Goal: Information Seeking & Learning: Learn about a topic

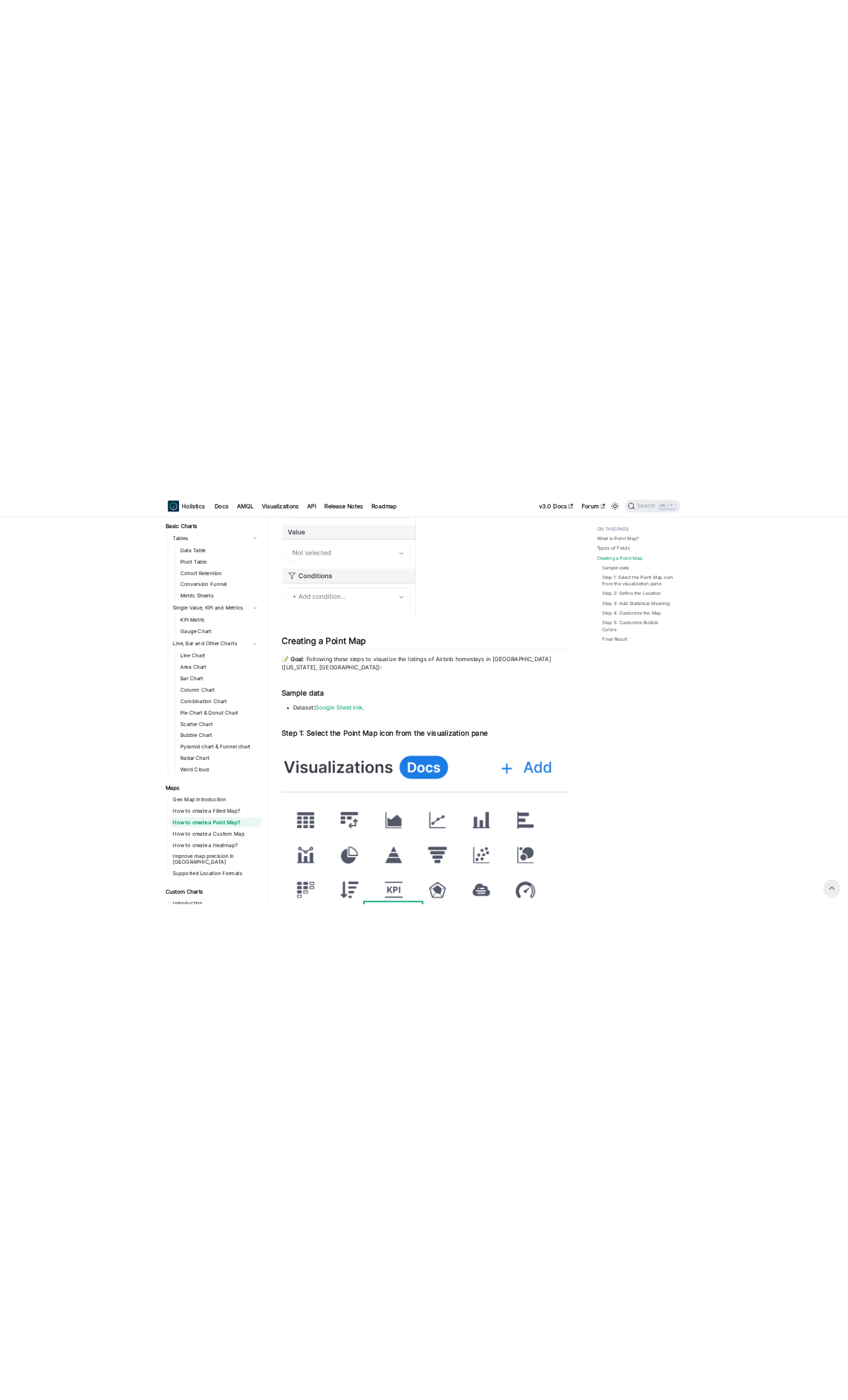
scroll to position [876, 0]
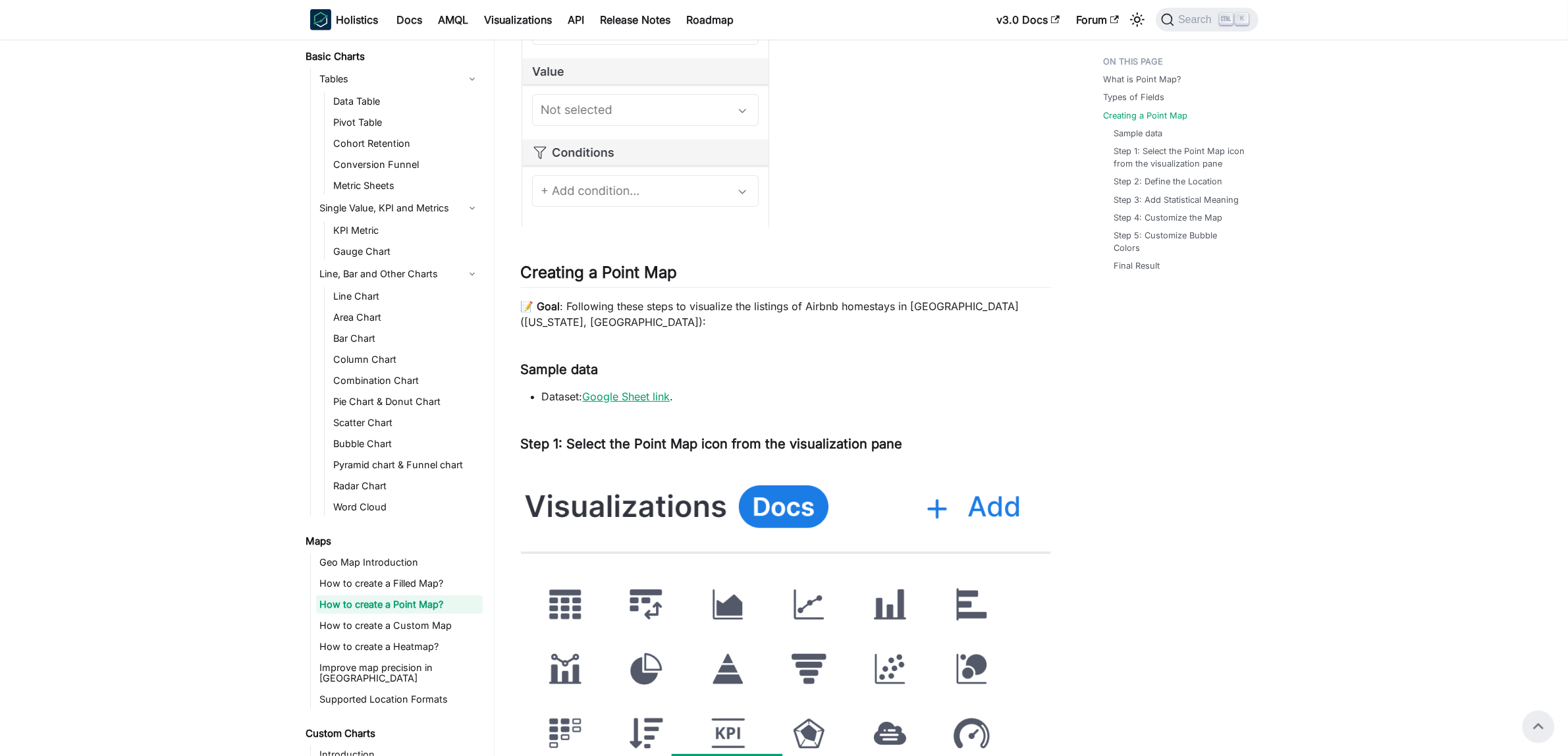
click at [622, 397] on link "Google Sheet link" at bounding box center [627, 397] width 88 height 13
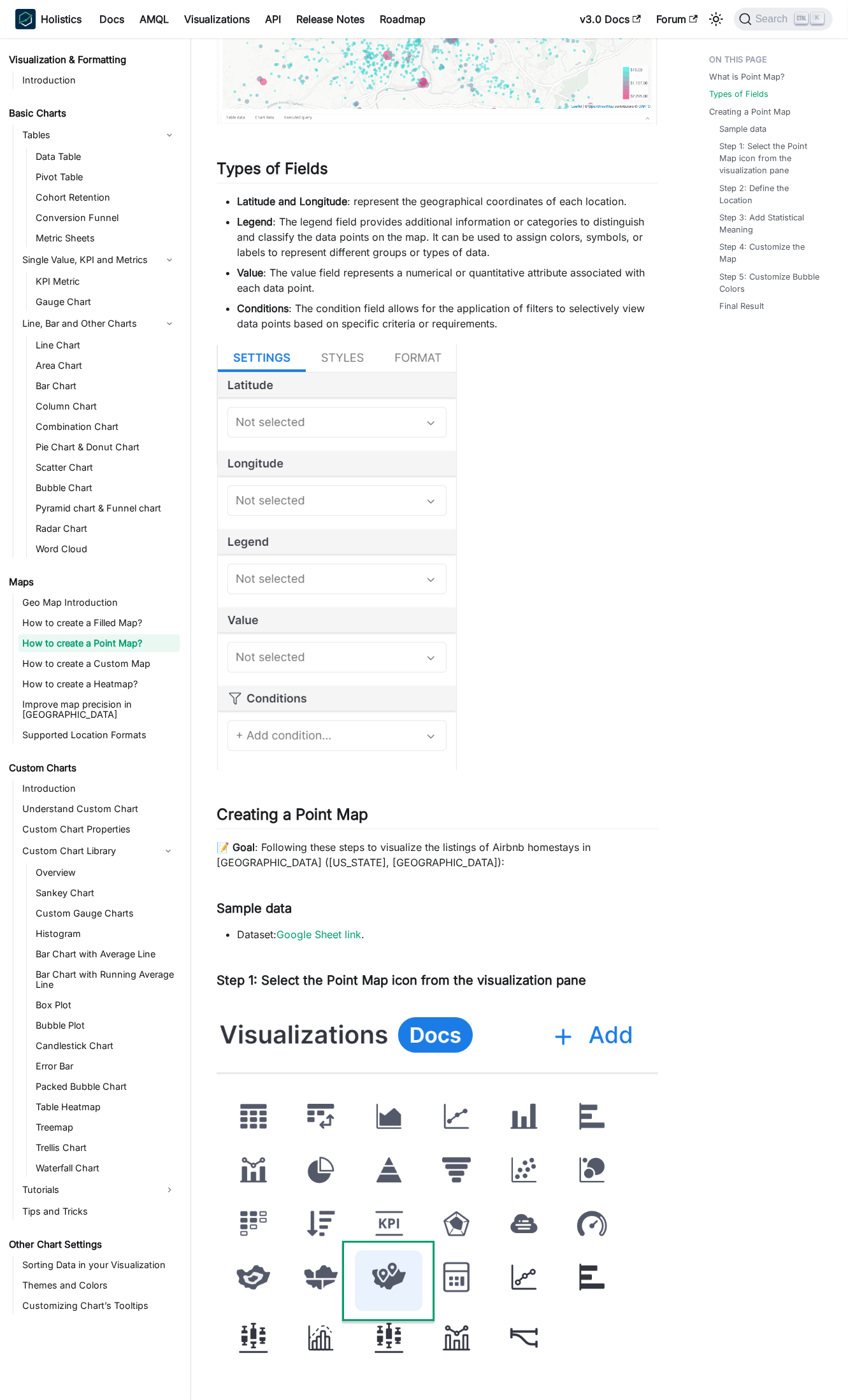
scroll to position [319, 0]
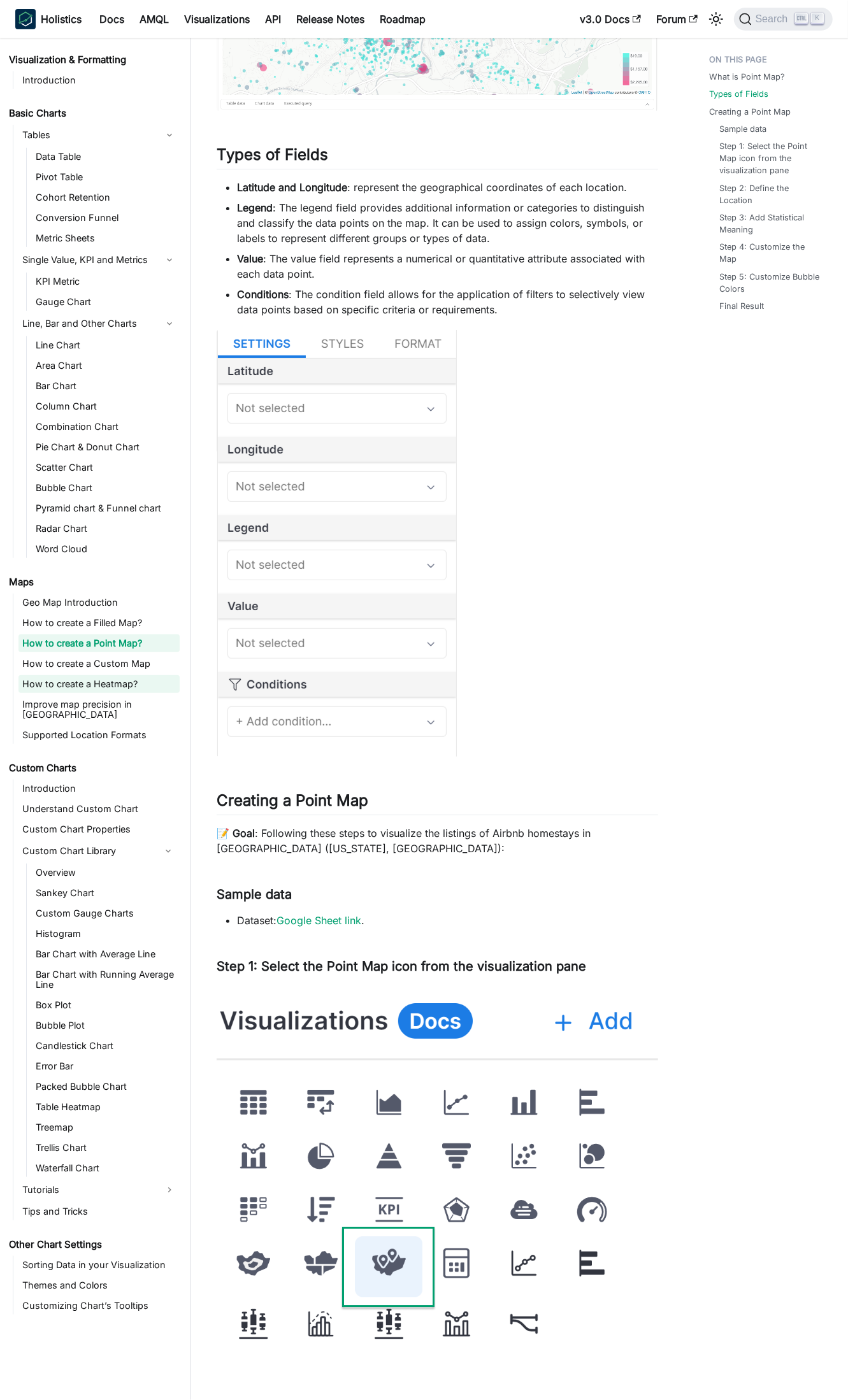
click at [85, 684] on link "How to create a Heatmap?" at bounding box center [99, 684] width 161 height 18
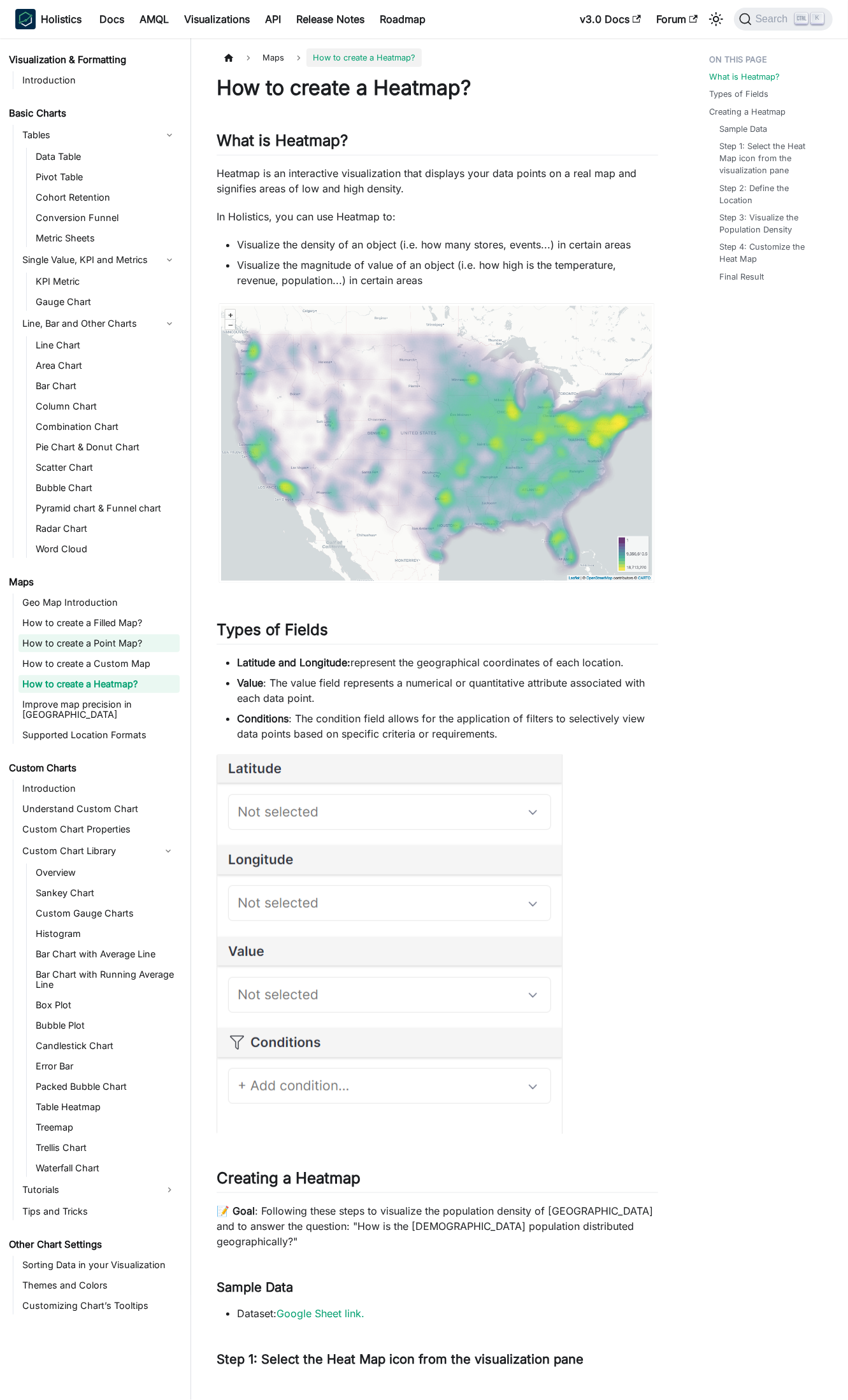
click at [59, 641] on link "How to create a Point Map?" at bounding box center [99, 644] width 161 height 18
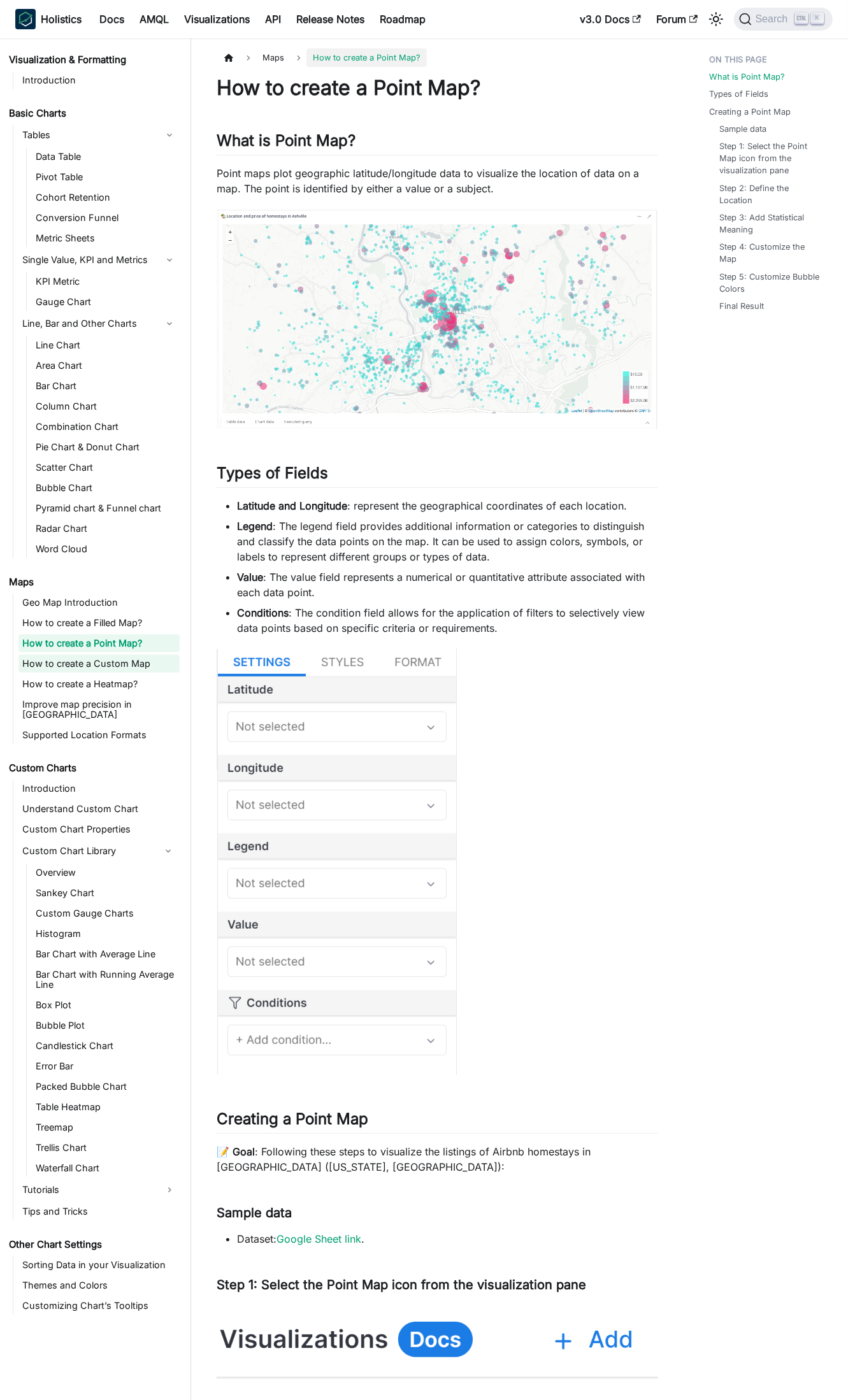
click at [61, 661] on link "How to create a Custom Map" at bounding box center [99, 664] width 161 height 18
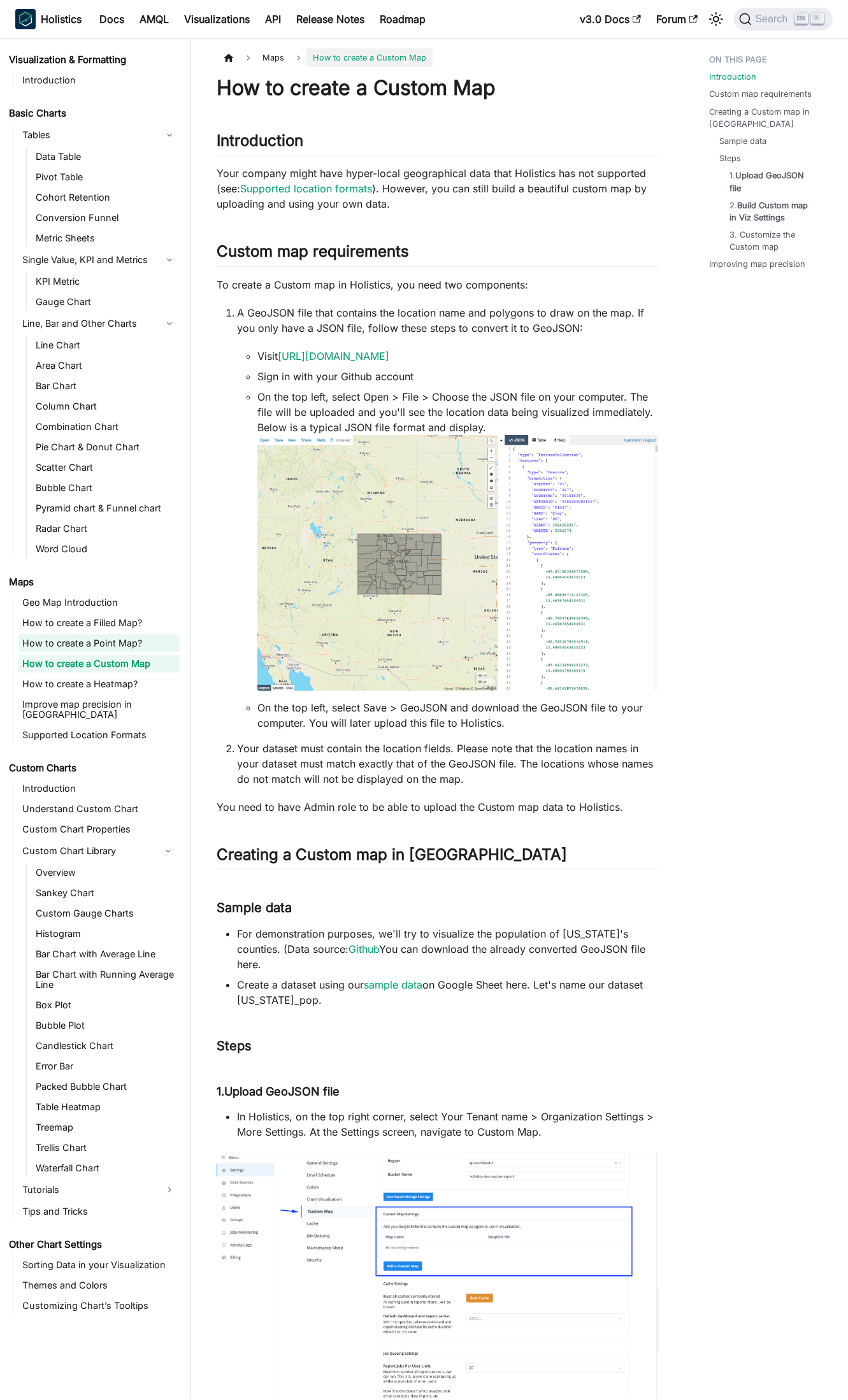
click at [84, 642] on link "How to create a Point Map?" at bounding box center [99, 644] width 161 height 18
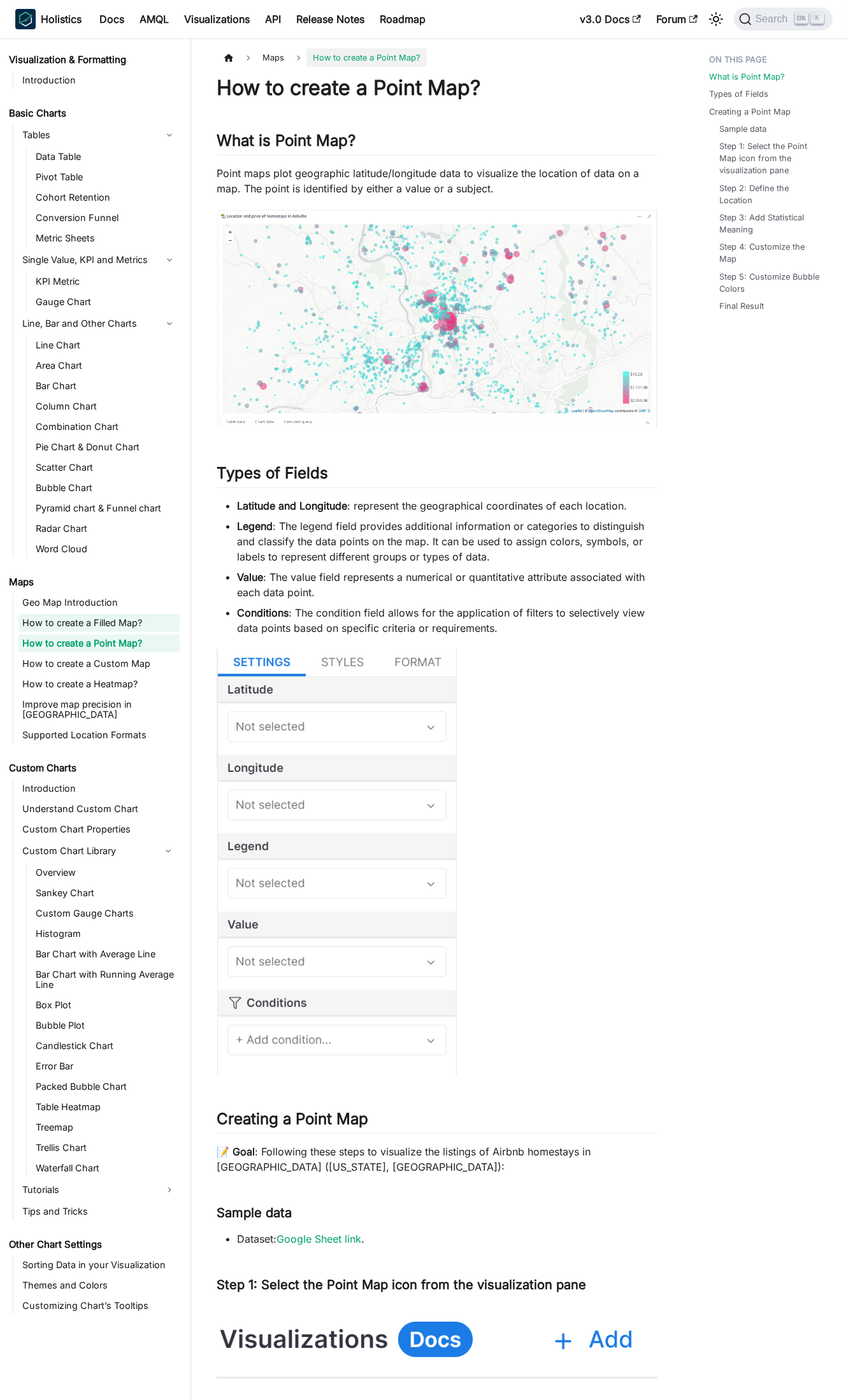
click at [79, 624] on link "How to create a Filled Map?" at bounding box center [99, 623] width 161 height 18
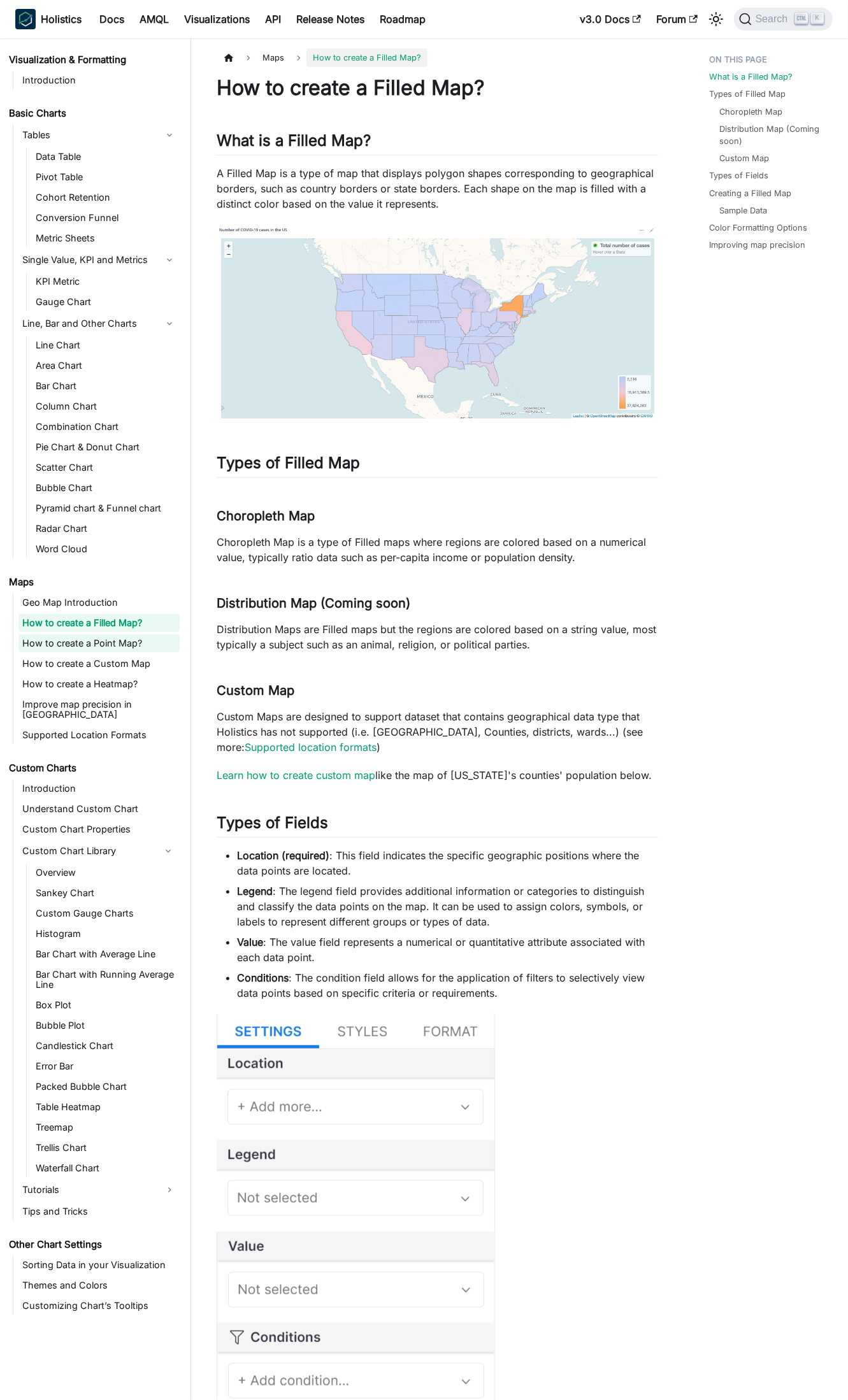
click at [82, 642] on link "How to create a Point Map?" at bounding box center [99, 644] width 161 height 18
